Goal: Contribute content: Contribute content

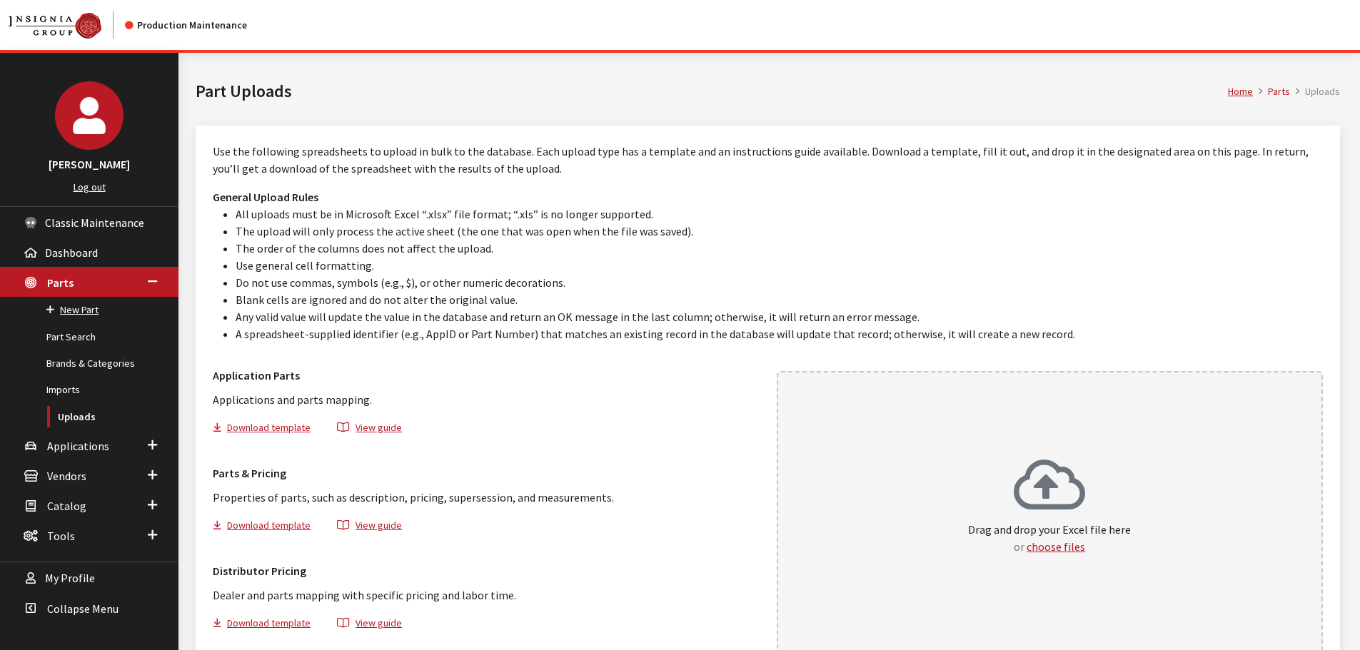
click at [77, 311] on link "New Part" at bounding box center [89, 310] width 178 height 26
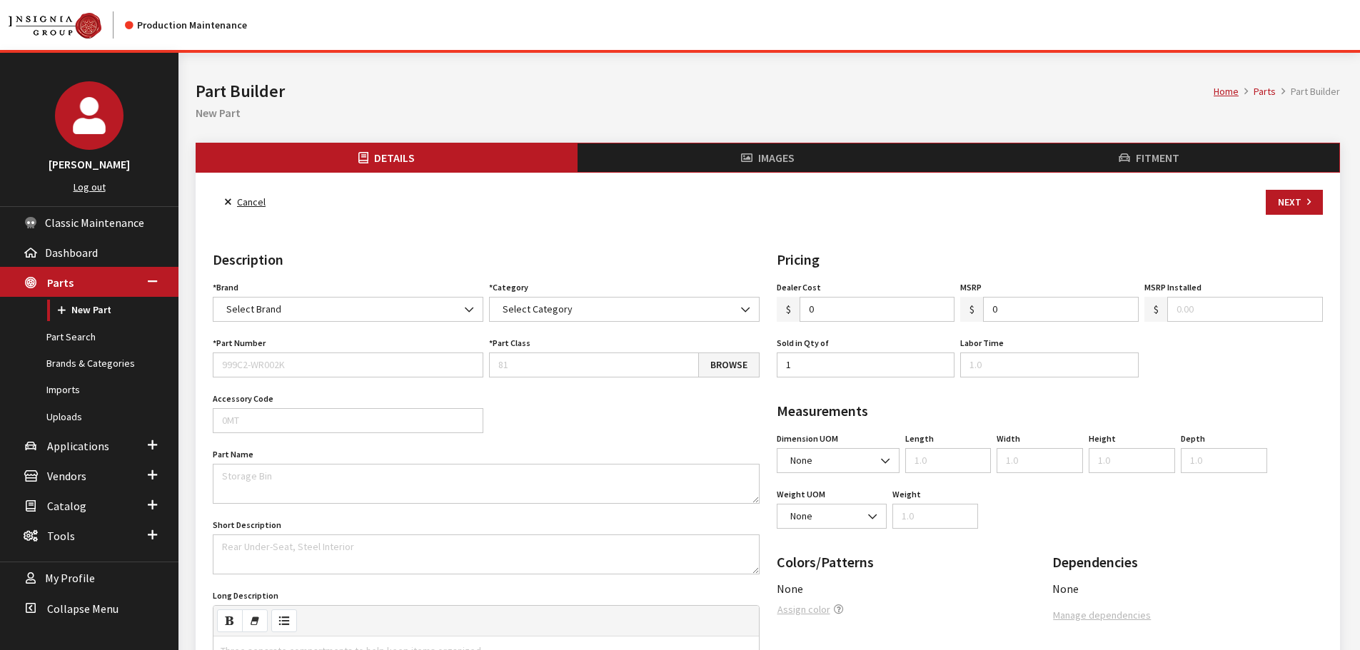
select select
click at [77, 228] on span "Classic Maintenance" at bounding box center [94, 223] width 99 height 14
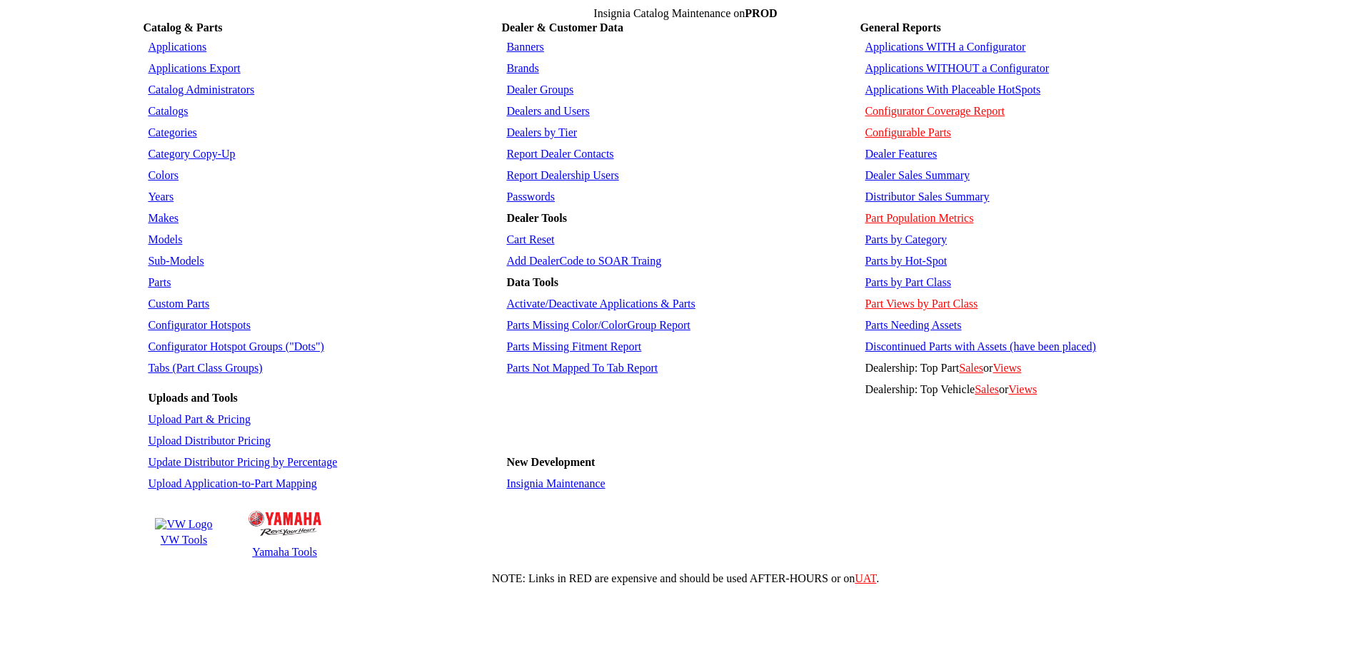
click at [161, 273] on td "Parts" at bounding box center [321, 283] width 354 height 20
click at [166, 276] on link "Parts" at bounding box center [159, 282] width 23 height 12
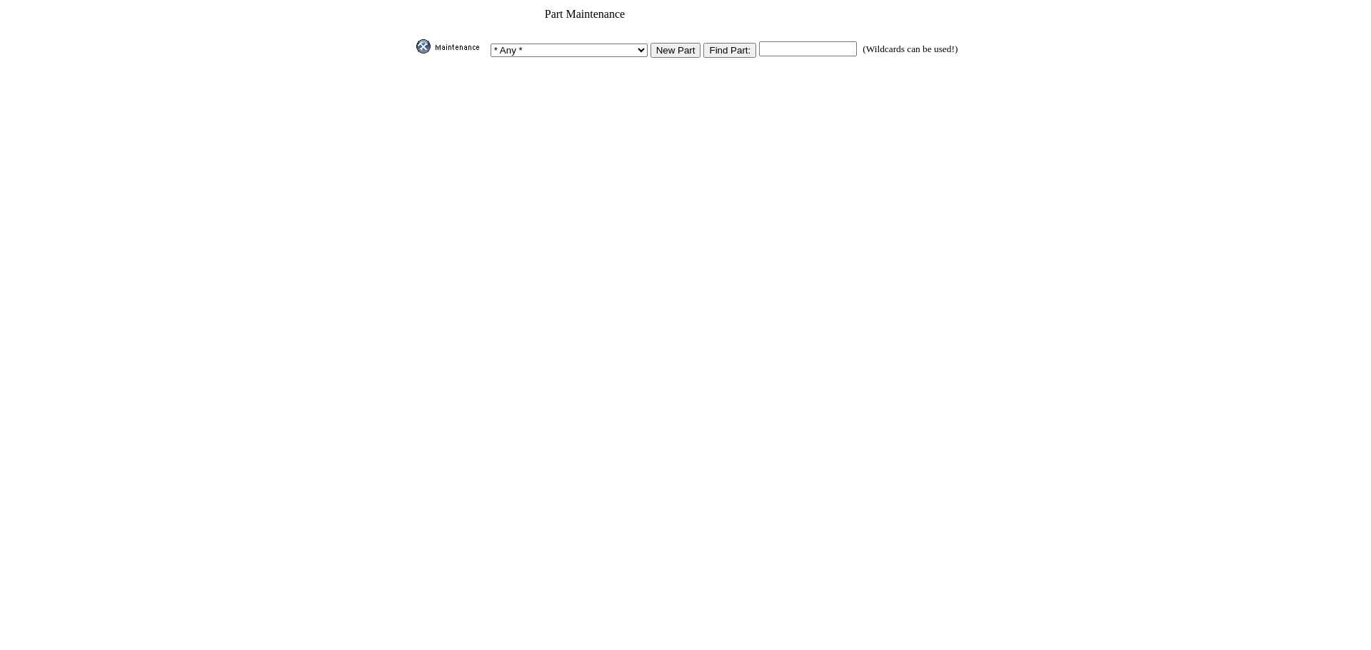
click at [658, 43] on input "New Part" at bounding box center [675, 50] width 51 height 15
